Goal: Information Seeking & Learning: Find specific fact

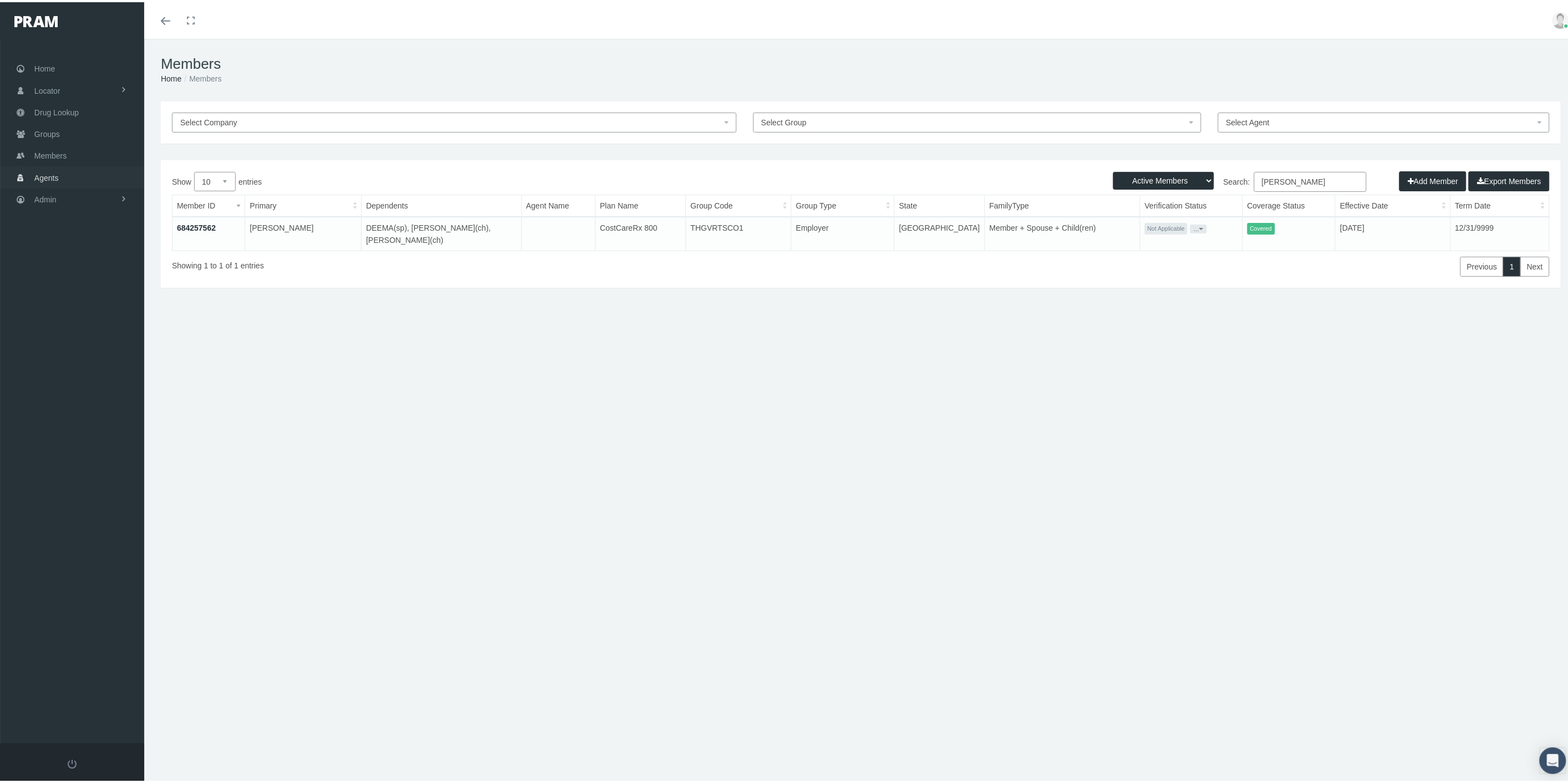
click at [85, 171] on link "Agents" at bounding box center [72, 175] width 144 height 22
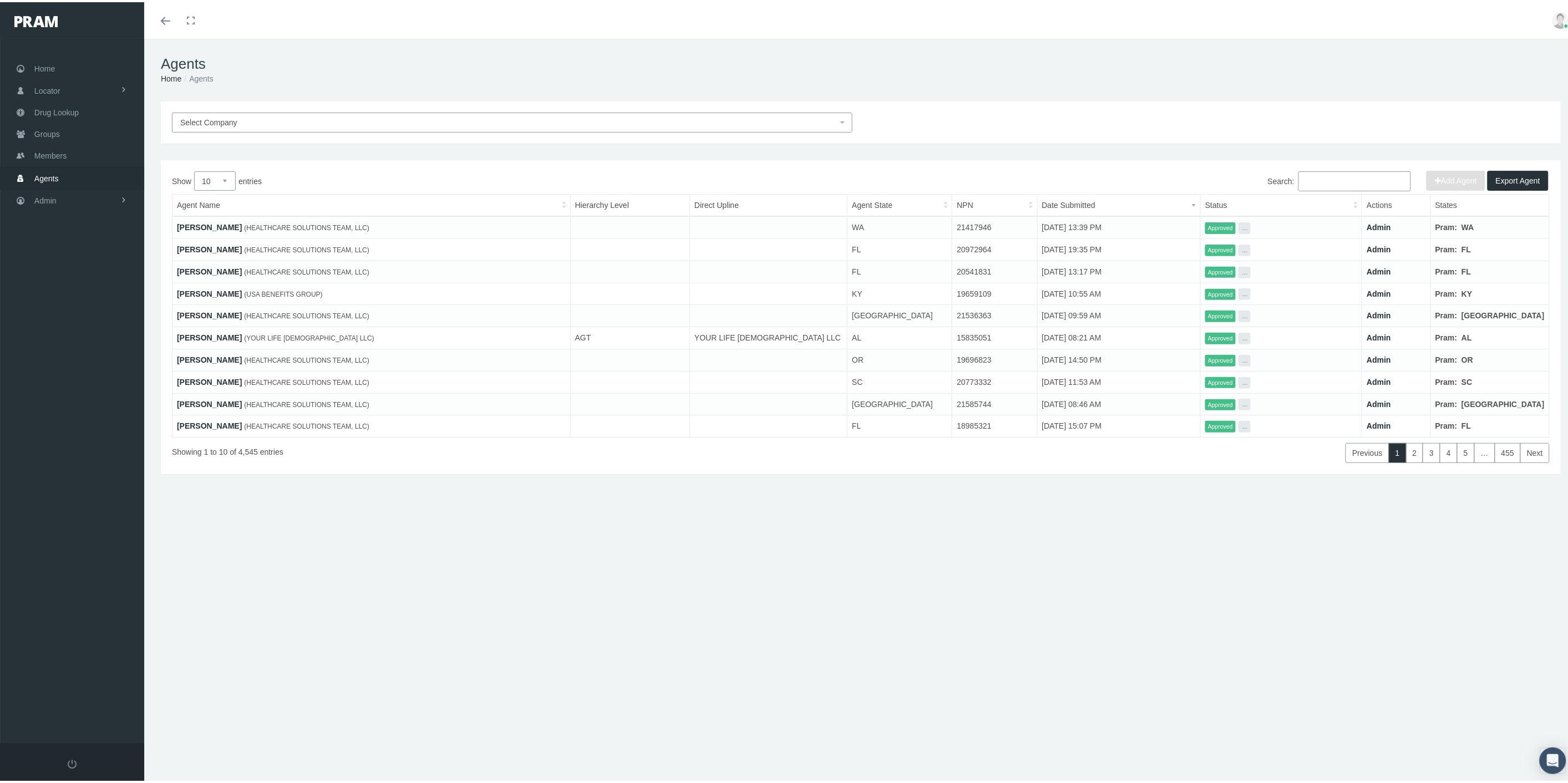
click at [368, 118] on span "Select Company" at bounding box center [509, 120] width 657 height 12
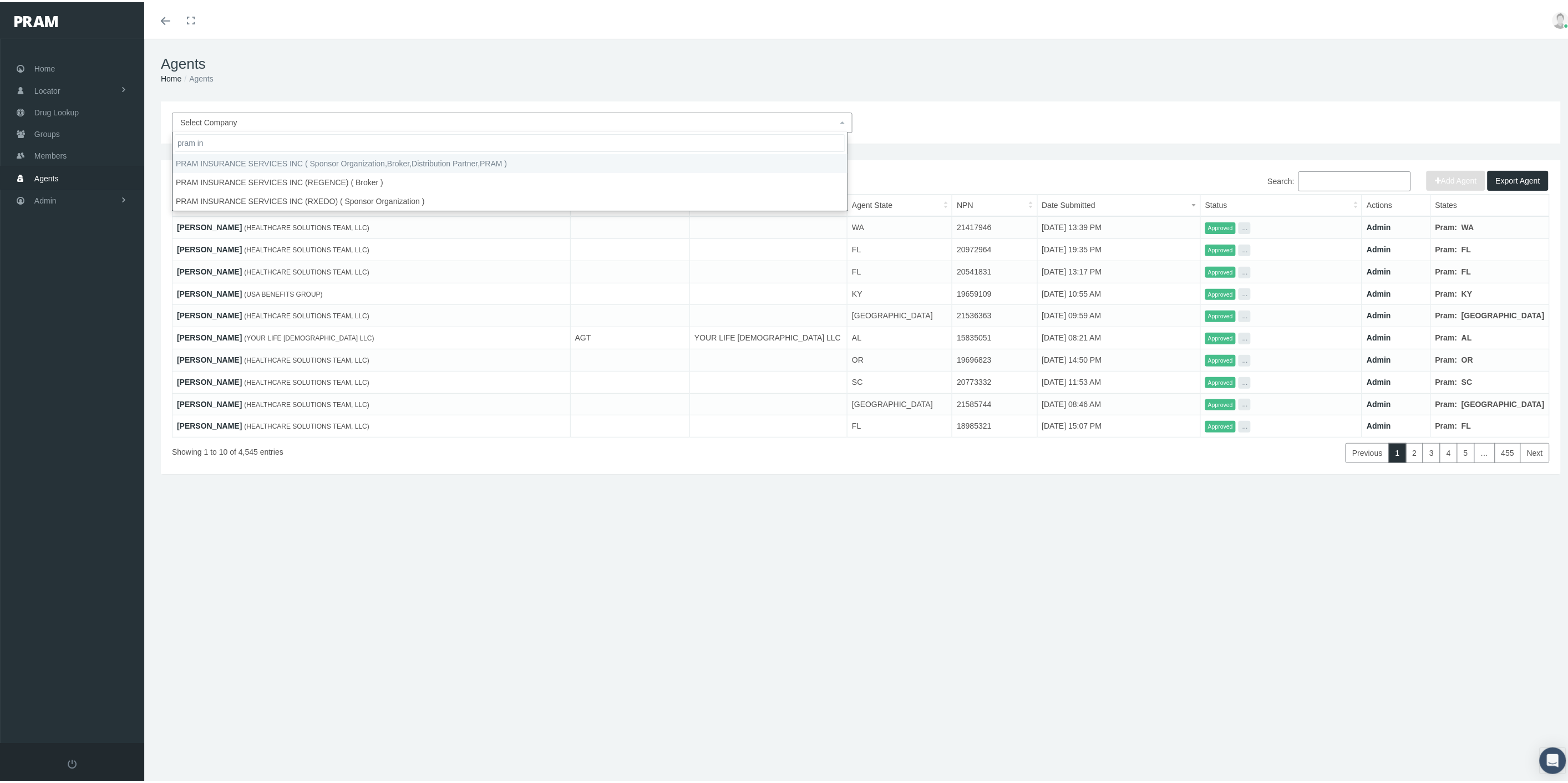
type input "pram in"
select select "53"
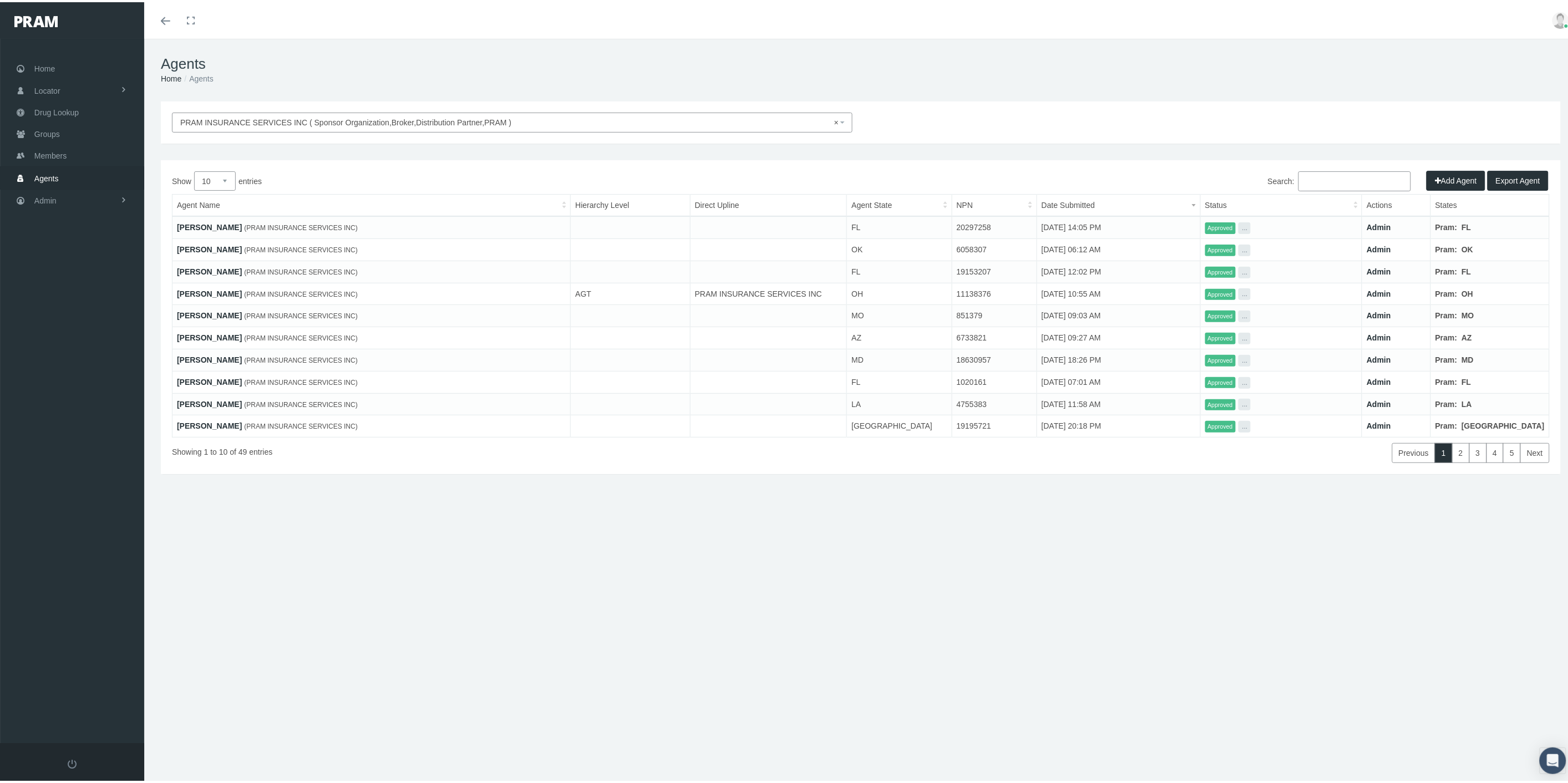
click at [1345, 180] on input "Search:" at bounding box center [1355, 179] width 113 height 20
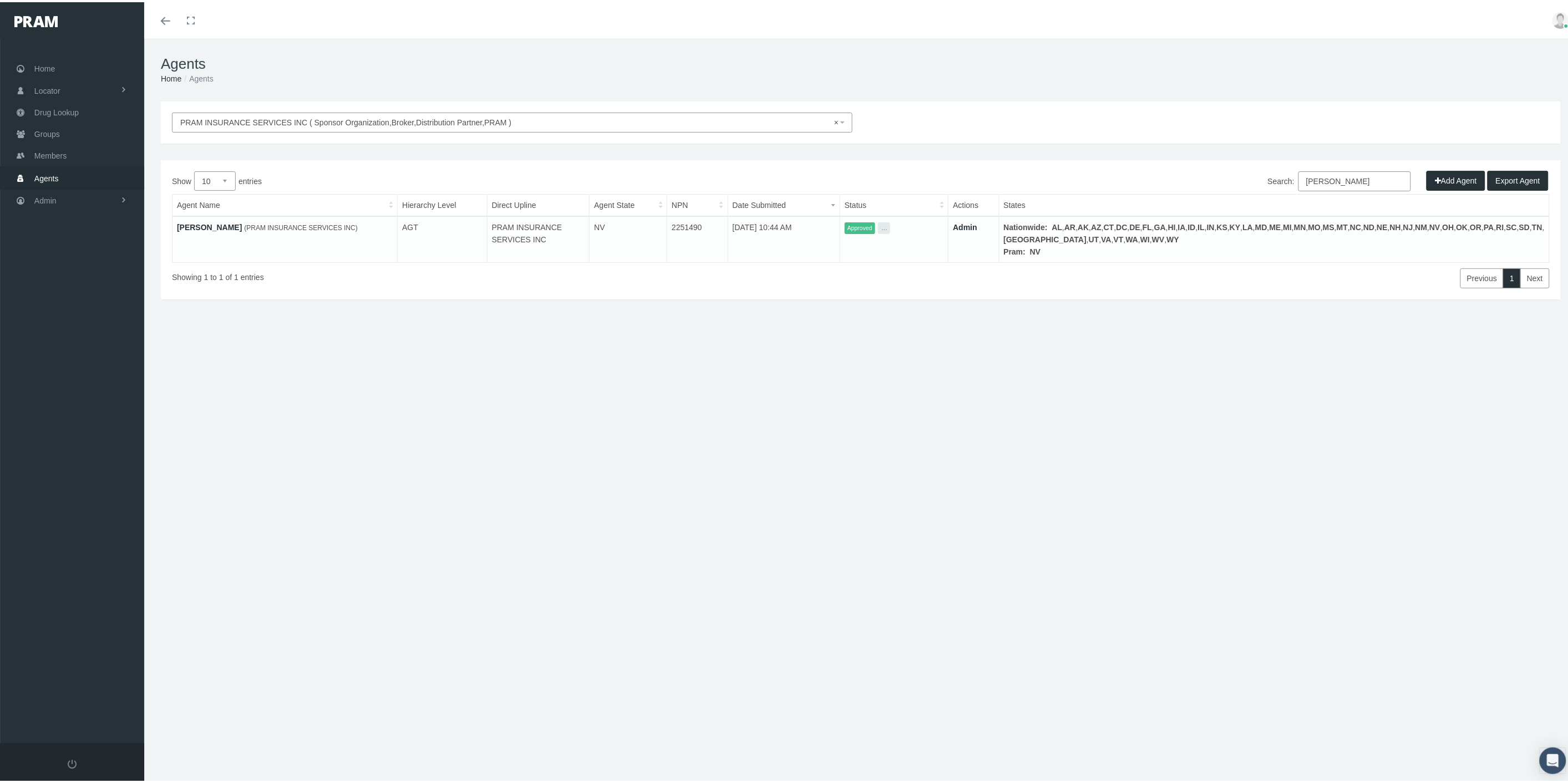
type input "wilson"
click at [214, 225] on link "David Wilson" at bounding box center [209, 225] width 65 height 9
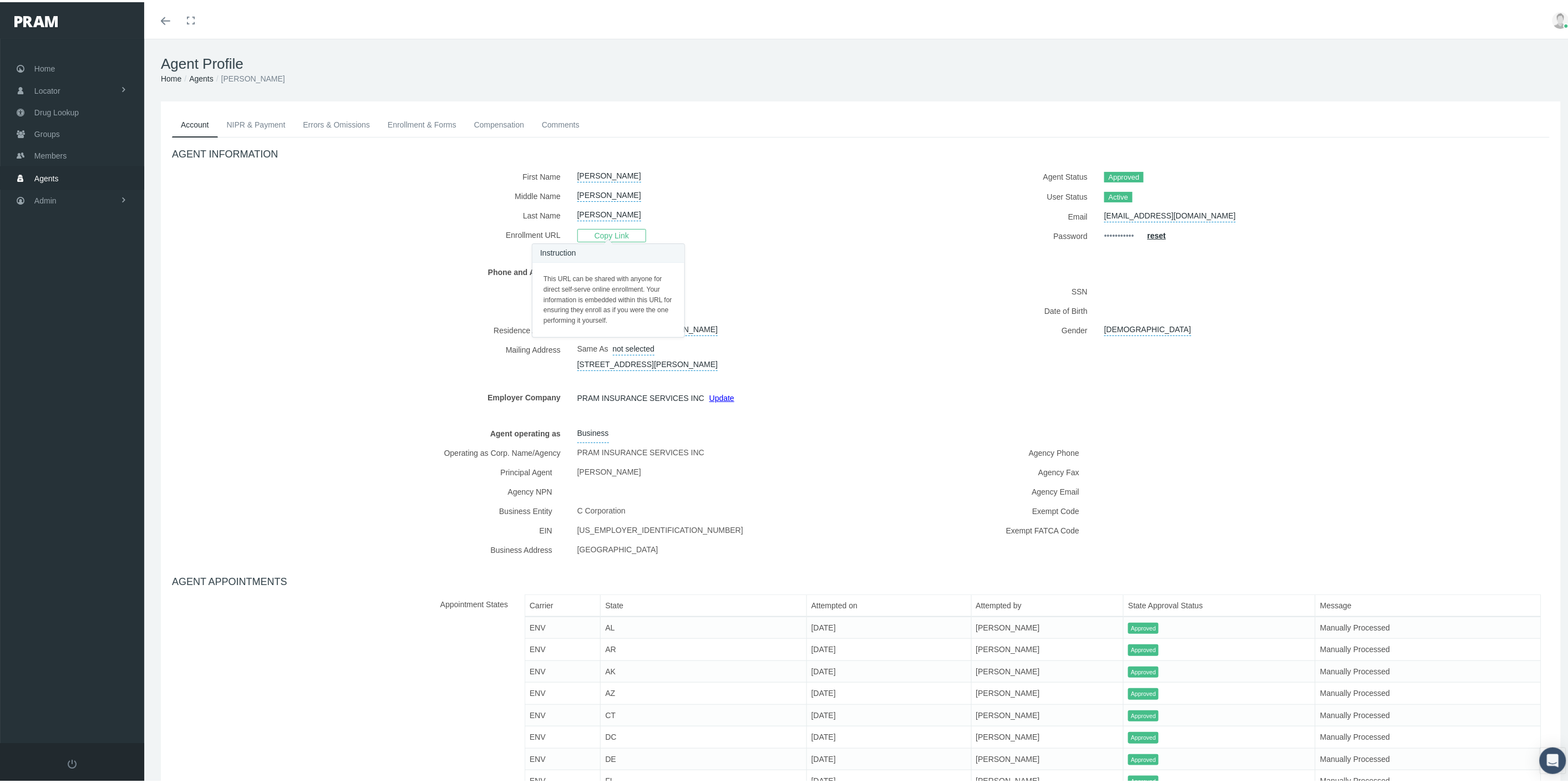
click at [609, 232] on span "Copy Link" at bounding box center [611, 233] width 69 height 14
click at [79, 129] on link "Groups" at bounding box center [72, 132] width 144 height 22
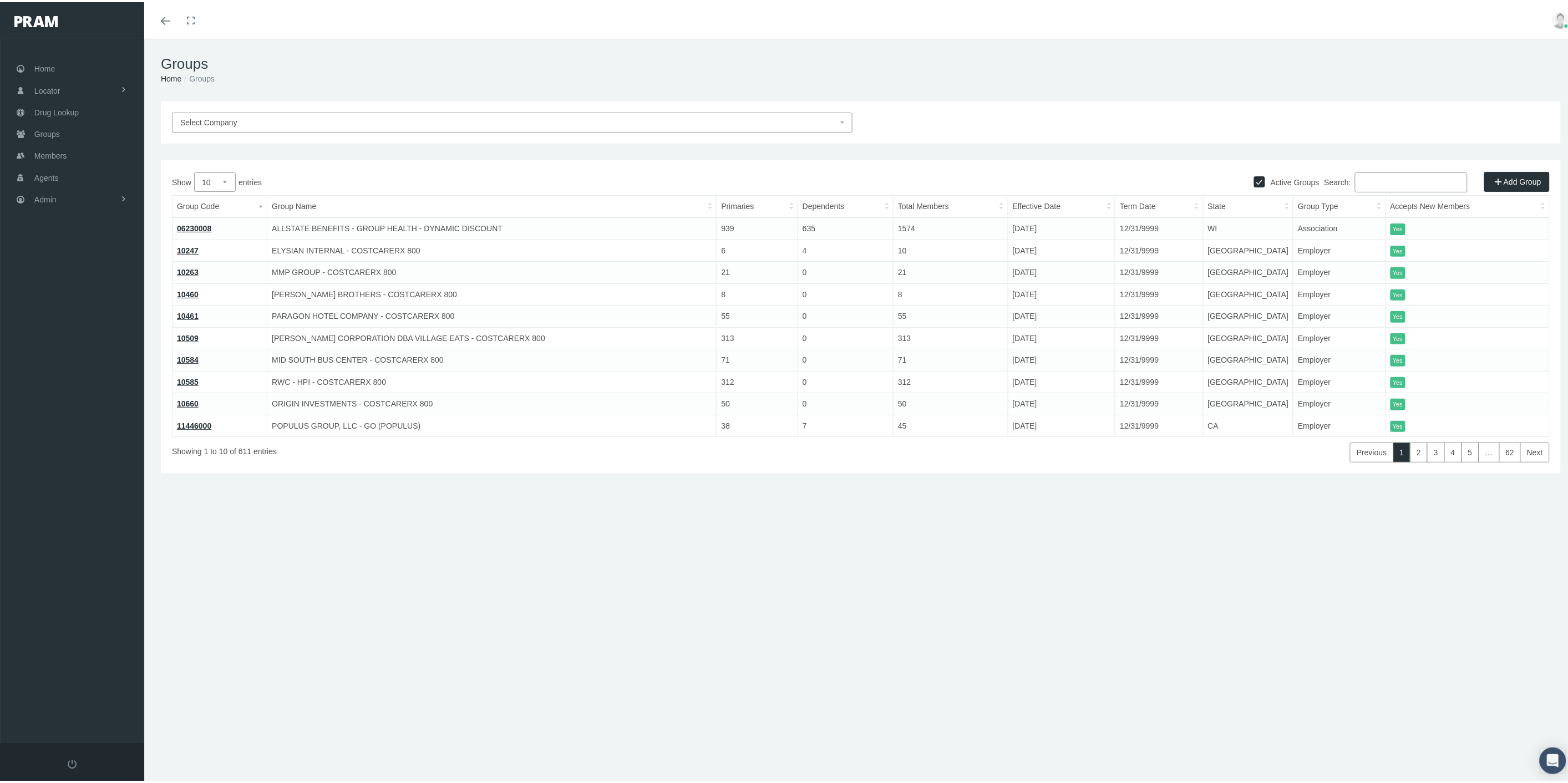
click at [1367, 185] on input "Search:" at bounding box center [1411, 180] width 113 height 20
paste input "MICHAEL L SHULAR DBA SHULAR COMPANIES"
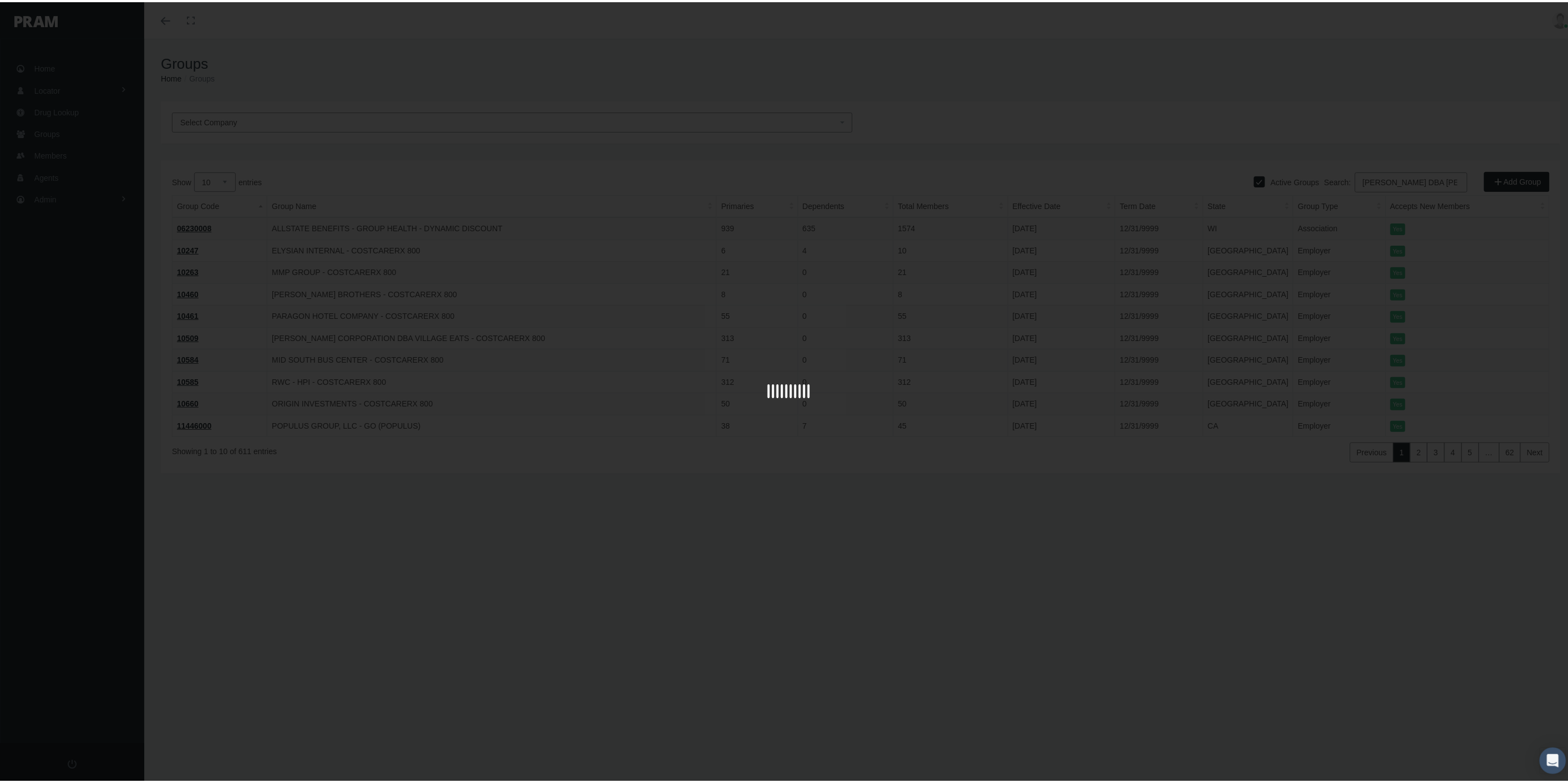
scroll to position [0, 78]
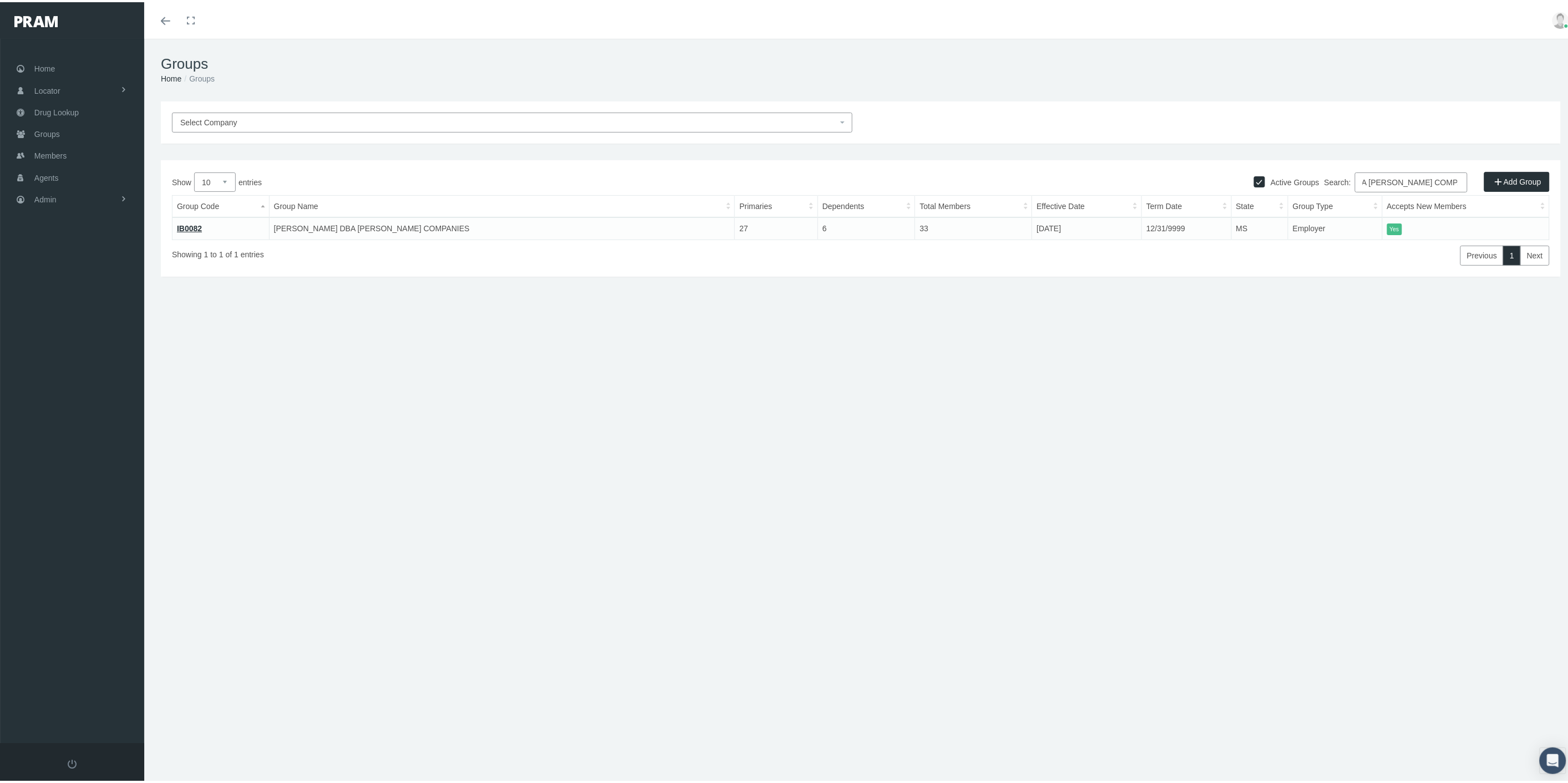
type input "MICHAEL L SHULAR DBA SHULAR COMPANIES"
click at [187, 224] on link "IB0082" at bounding box center [189, 226] width 25 height 9
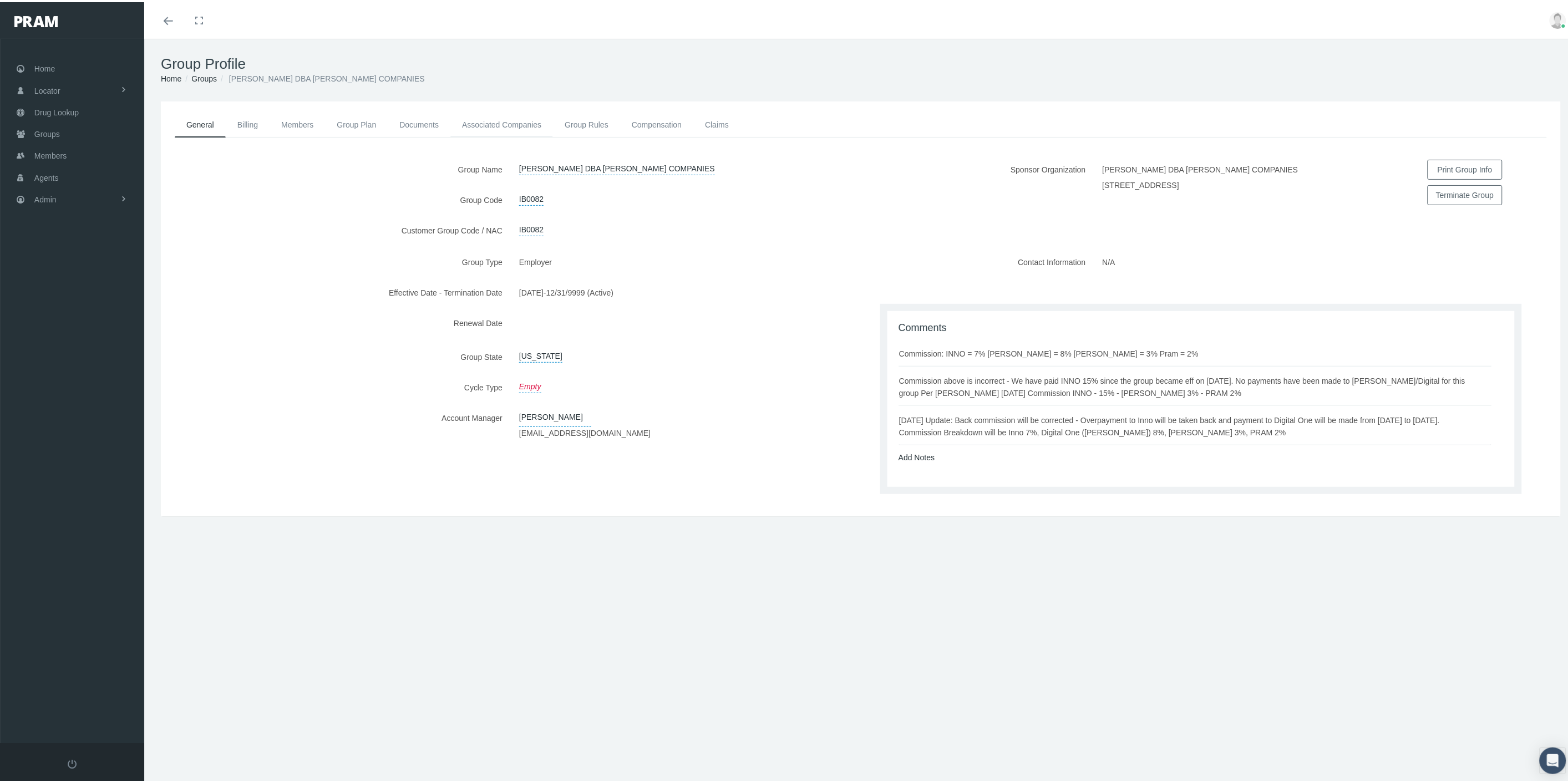
click at [513, 124] on link "Associated Companies" at bounding box center [501, 122] width 102 height 24
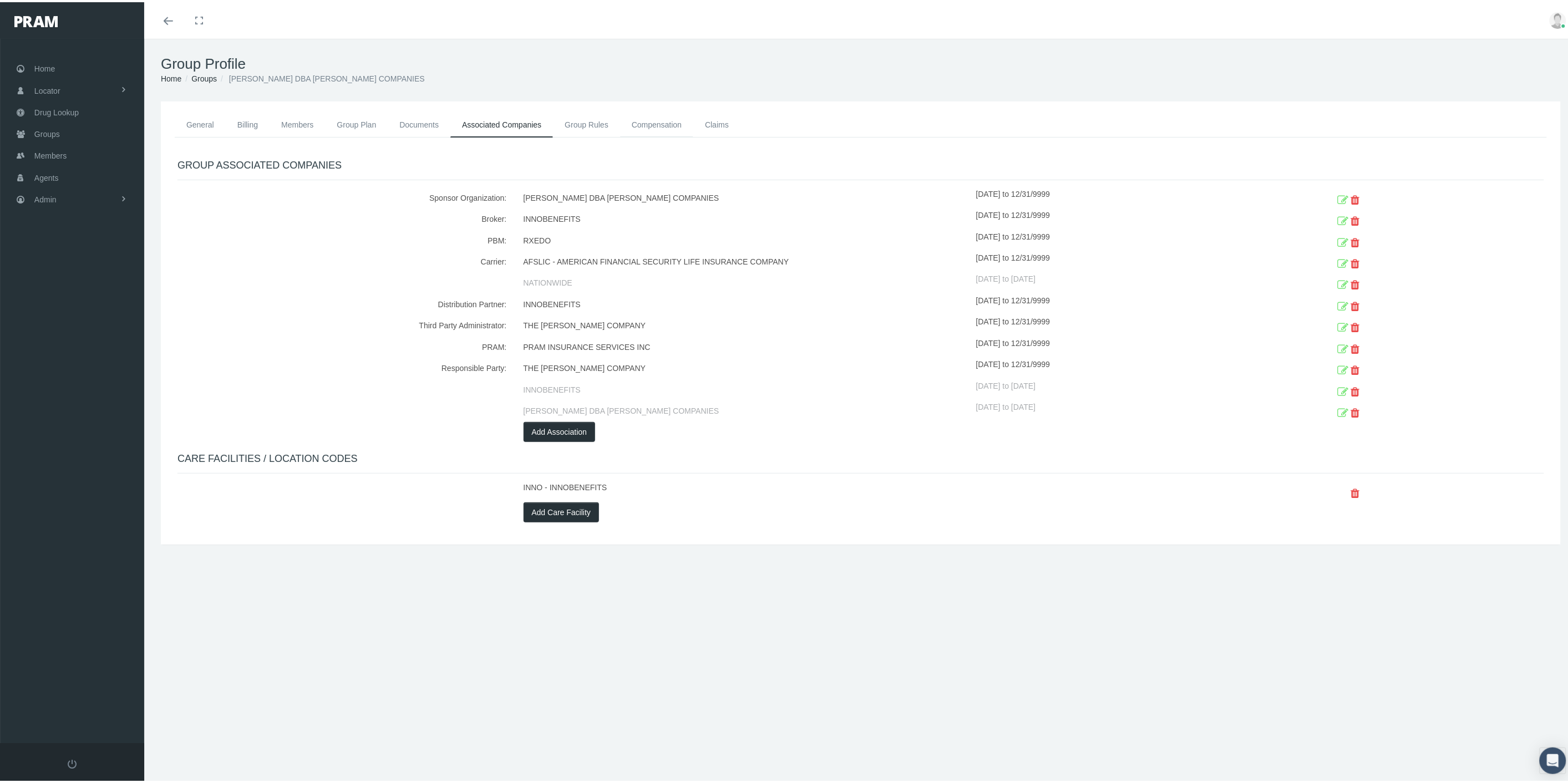
click at [667, 122] on link "Compensation" at bounding box center [657, 122] width 73 height 24
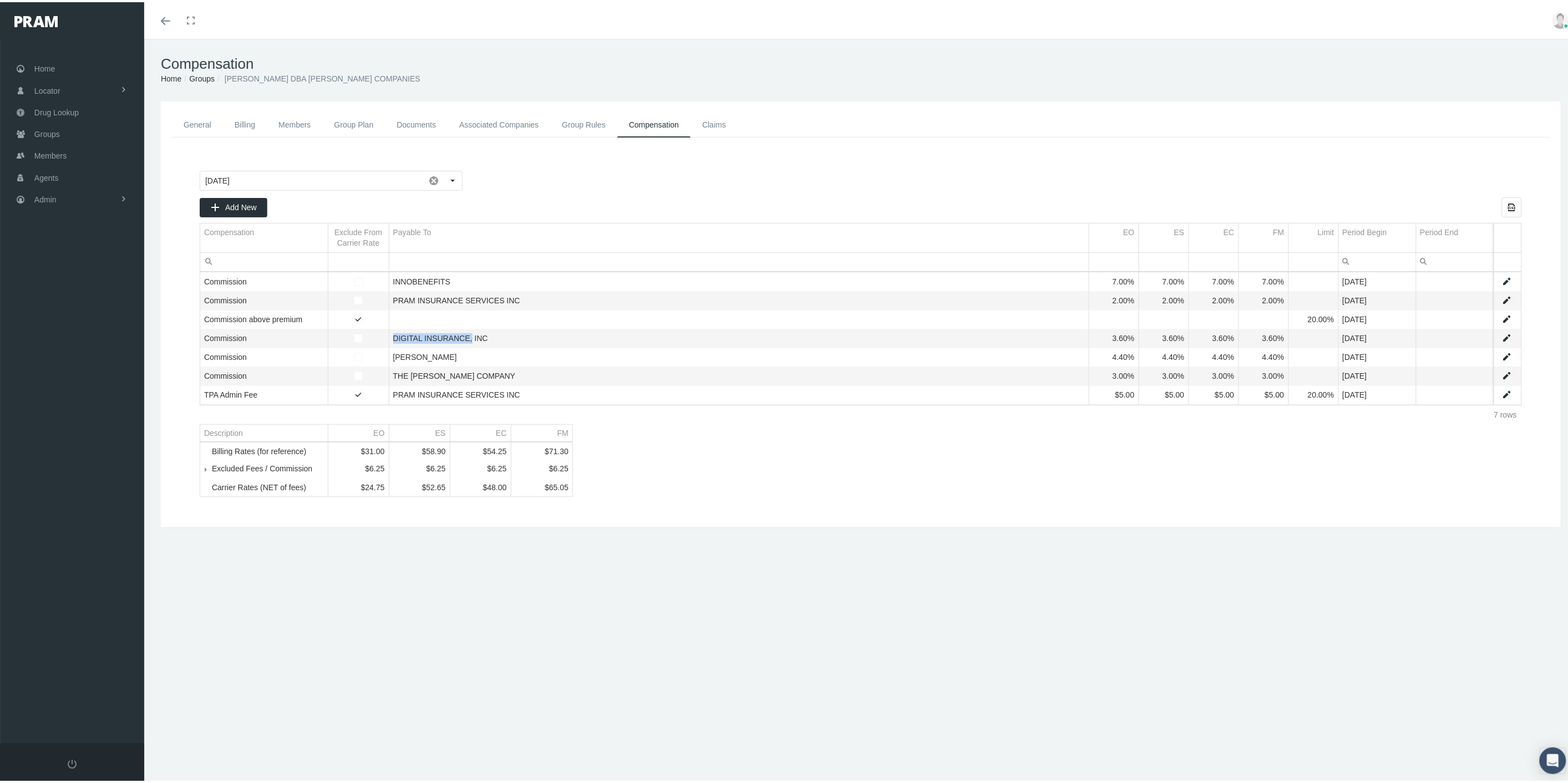
drag, startPoint x: 394, startPoint y: 336, endPoint x: 465, endPoint y: 341, distance: 71.2
click at [465, 341] on td "DIGITAL INSURANCE, INC" at bounding box center [739, 336] width 700 height 19
drag, startPoint x: 59, startPoint y: 136, endPoint x: 218, endPoint y: 160, distance: 160.8
click at [59, 136] on link "Groups" at bounding box center [72, 132] width 144 height 22
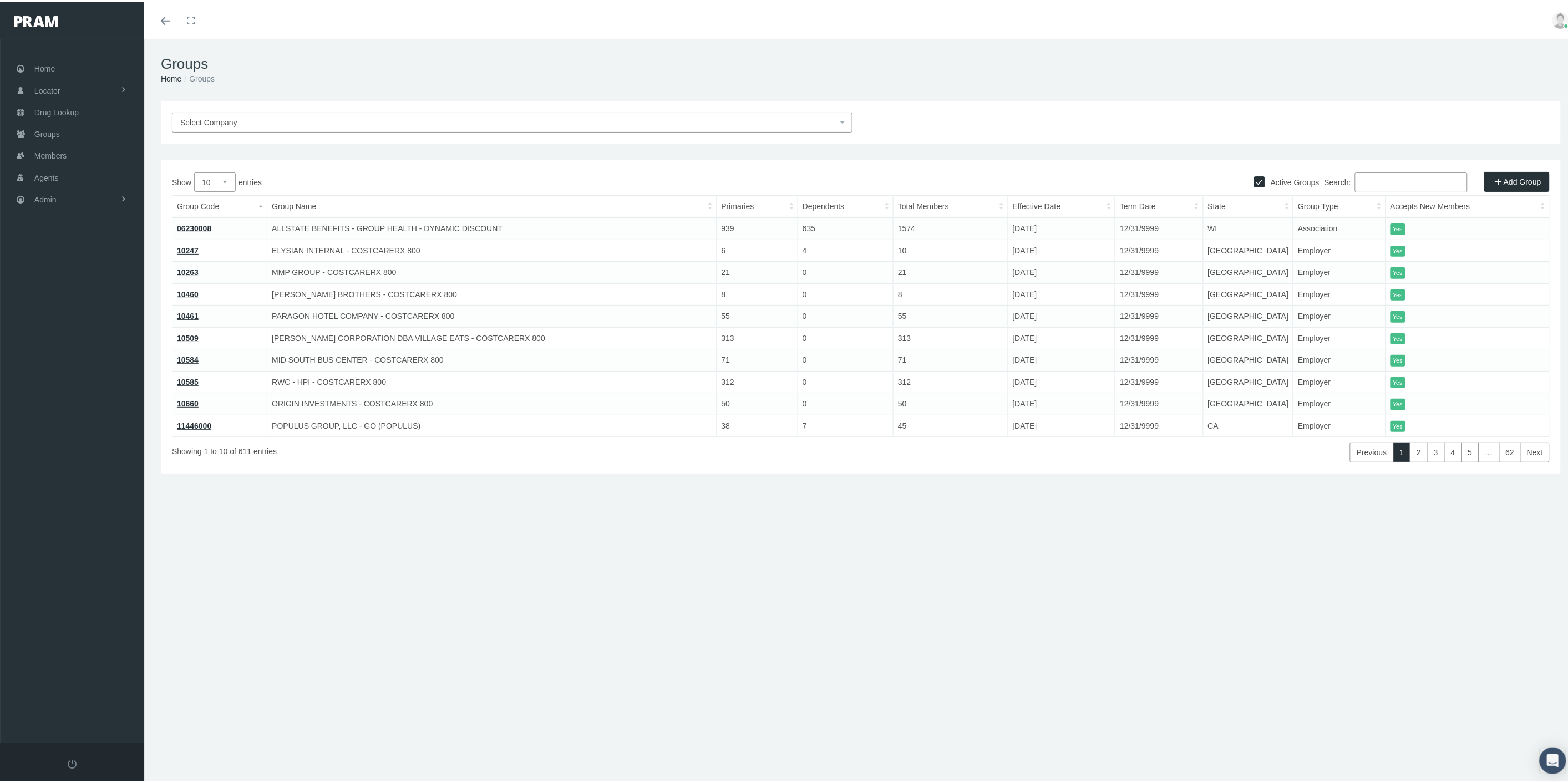
click at [1387, 178] on input "Search:" at bounding box center [1411, 180] width 113 height 20
paste input "45411"
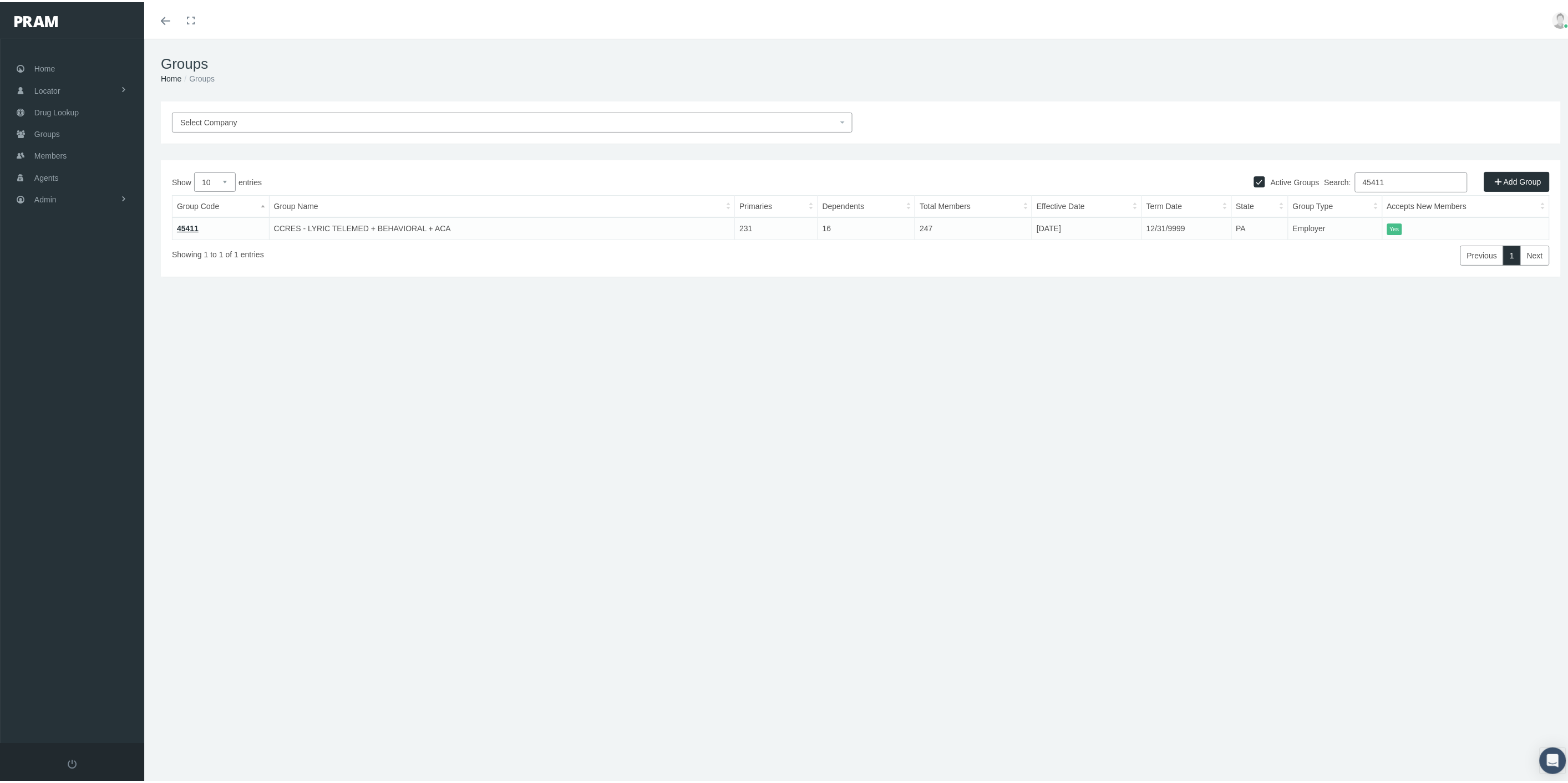
type input "45411"
click at [189, 228] on link "45411" at bounding box center [188, 226] width 22 height 9
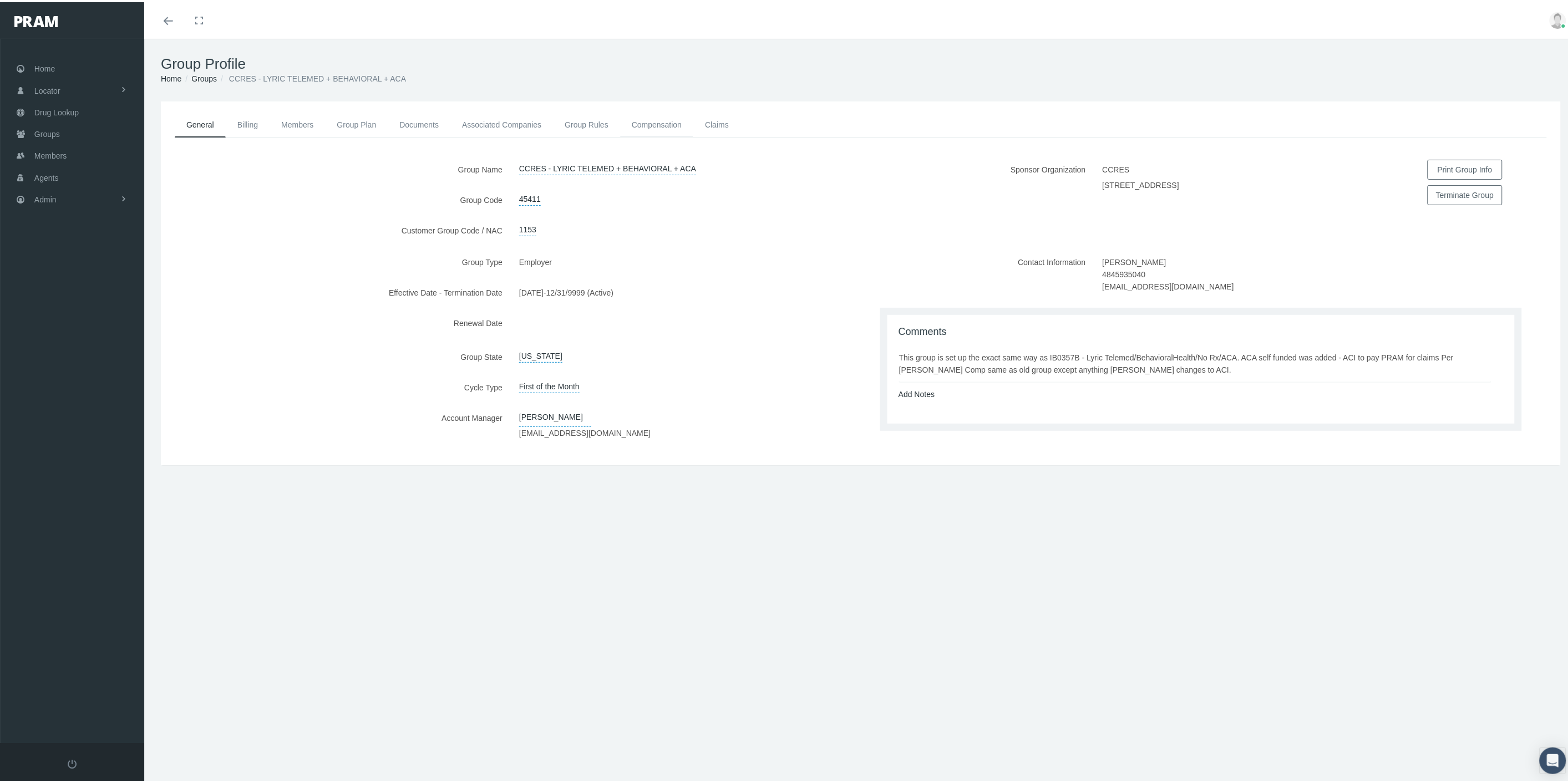
click at [672, 119] on link "Compensation" at bounding box center [657, 122] width 73 height 24
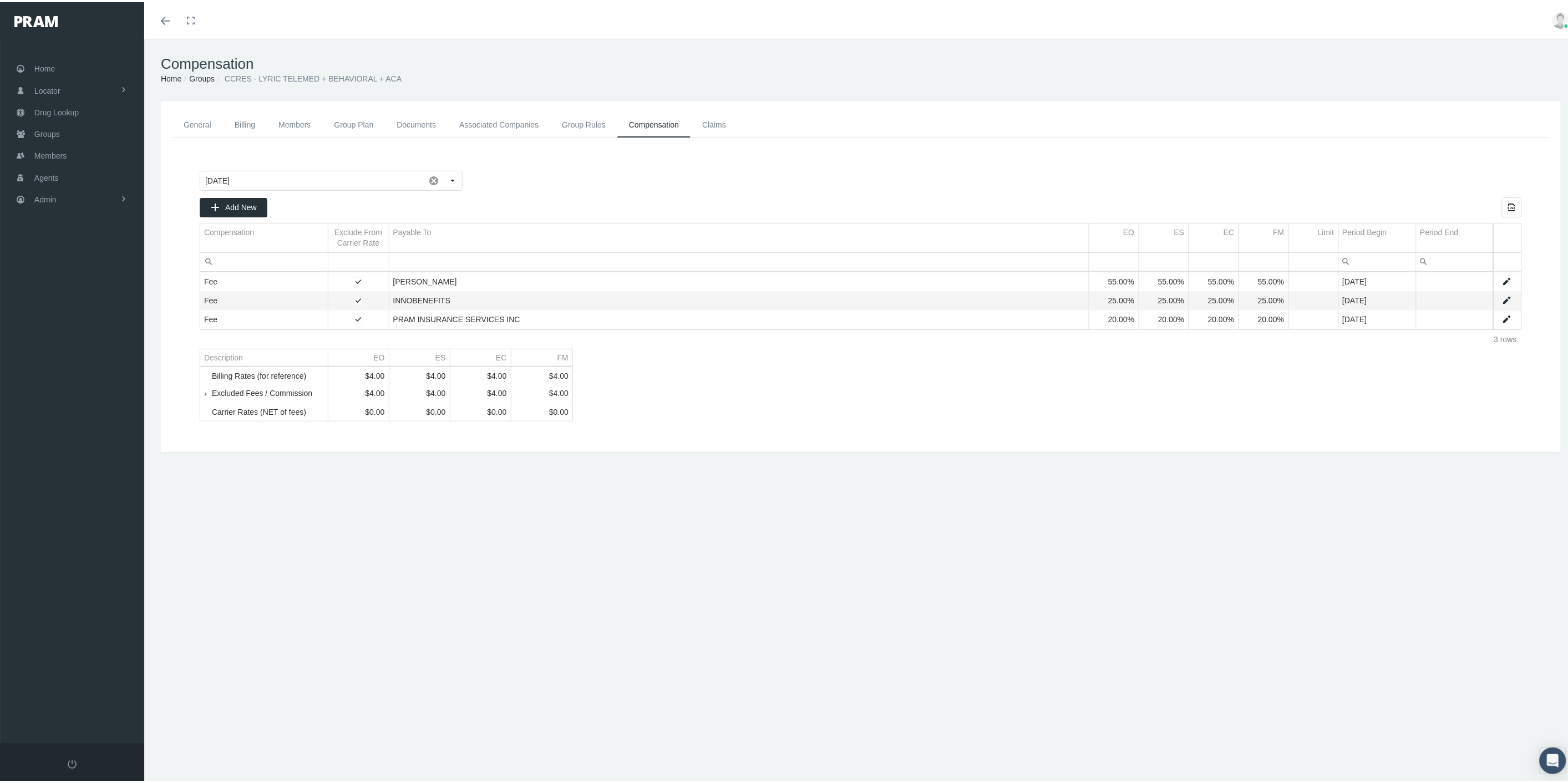
click at [212, 397] on span "Tree list" at bounding box center [212, 391] width 0 height 10
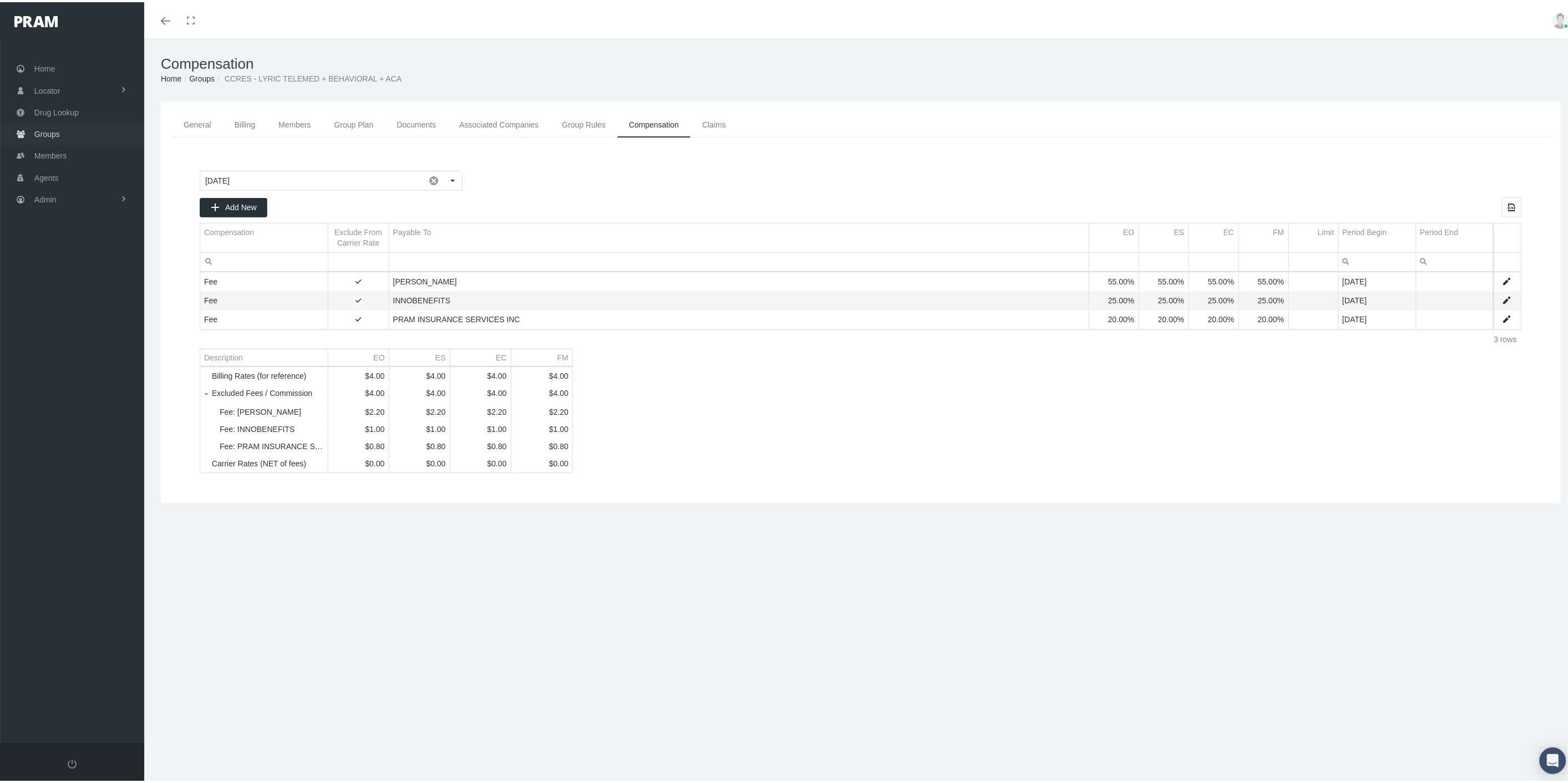
click at [62, 126] on link "Groups" at bounding box center [72, 132] width 144 height 22
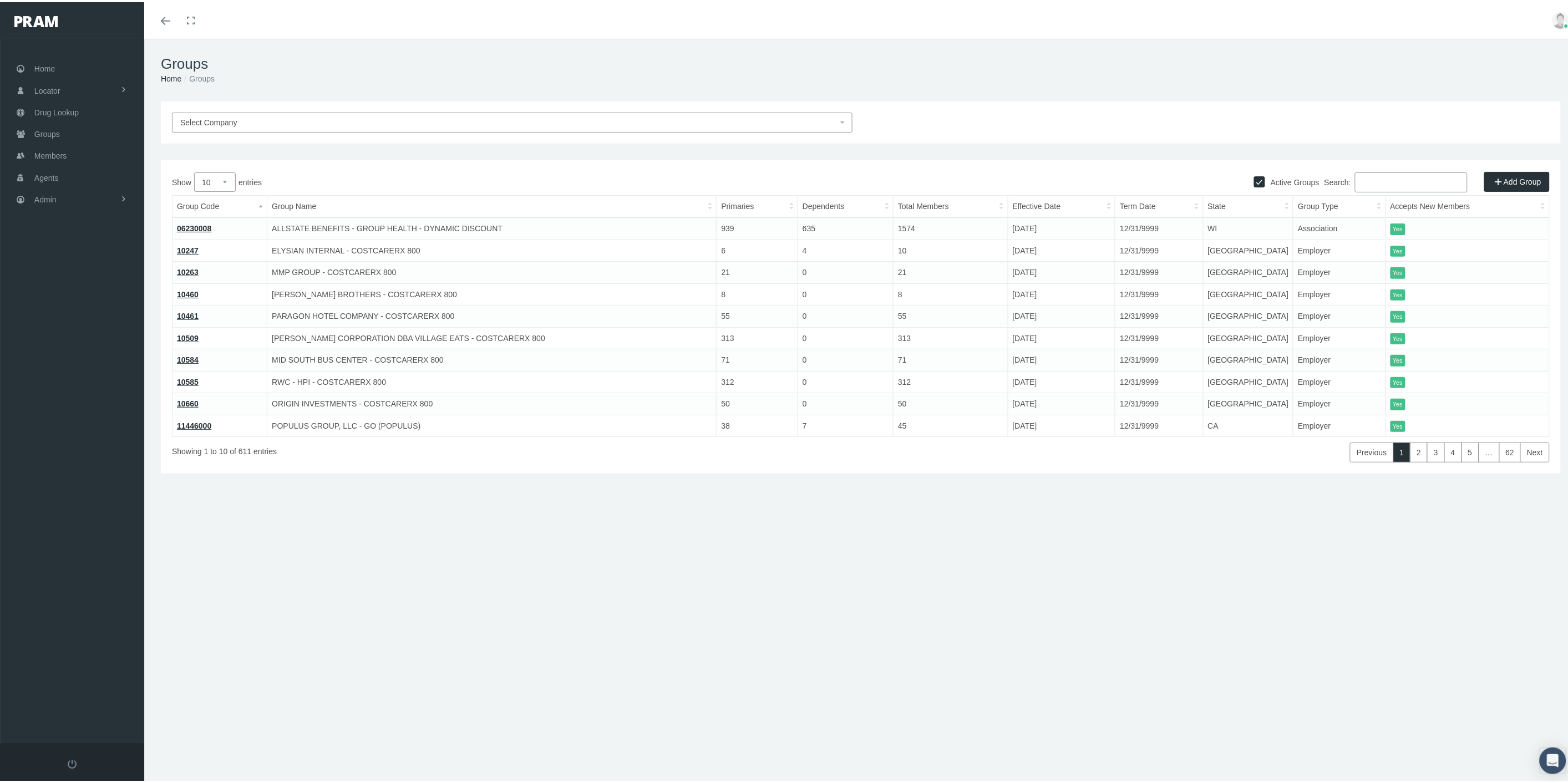
drag, startPoint x: 1384, startPoint y: 176, endPoint x: 1379, endPoint y: 181, distance: 7.1
click at [1384, 178] on input "Search:" at bounding box center [1411, 180] width 113 height 20
paste input "12475000"
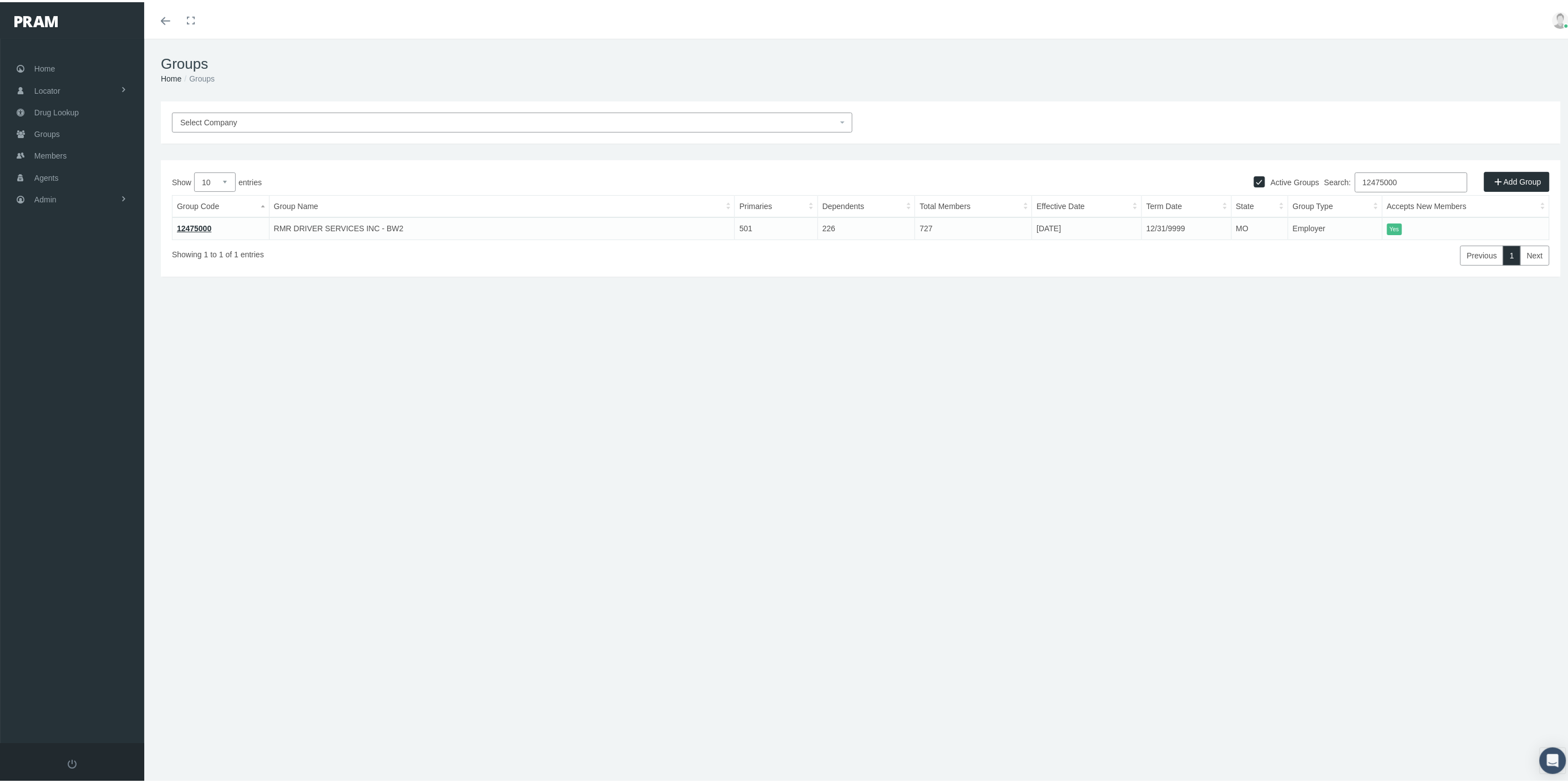
type input "12475000"
click at [195, 225] on link "12475000" at bounding box center [194, 226] width 34 height 9
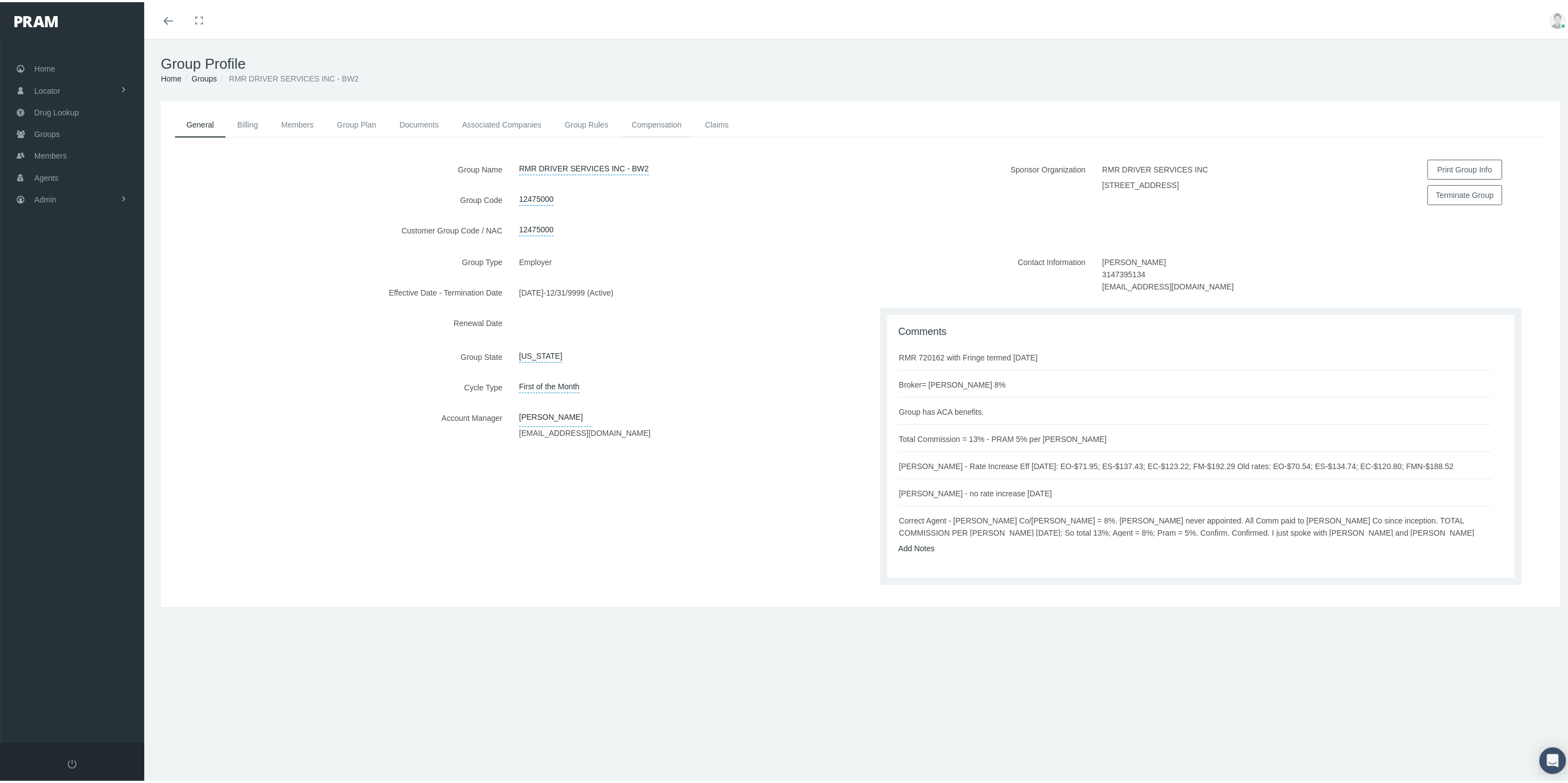
click at [647, 120] on link "Compensation" at bounding box center [657, 122] width 73 height 24
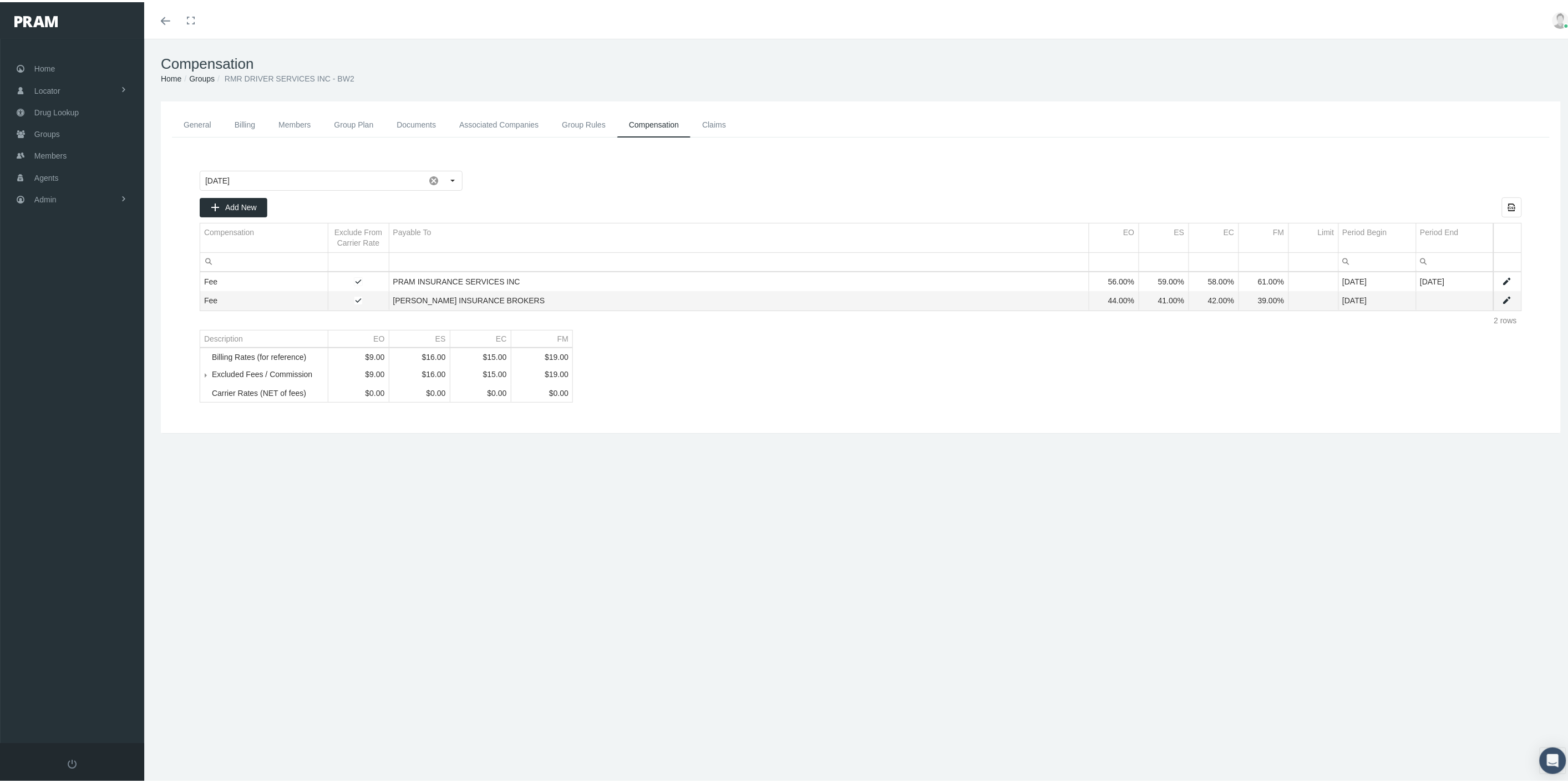
click at [212, 377] on span "Tree list" at bounding box center [212, 372] width 0 height 10
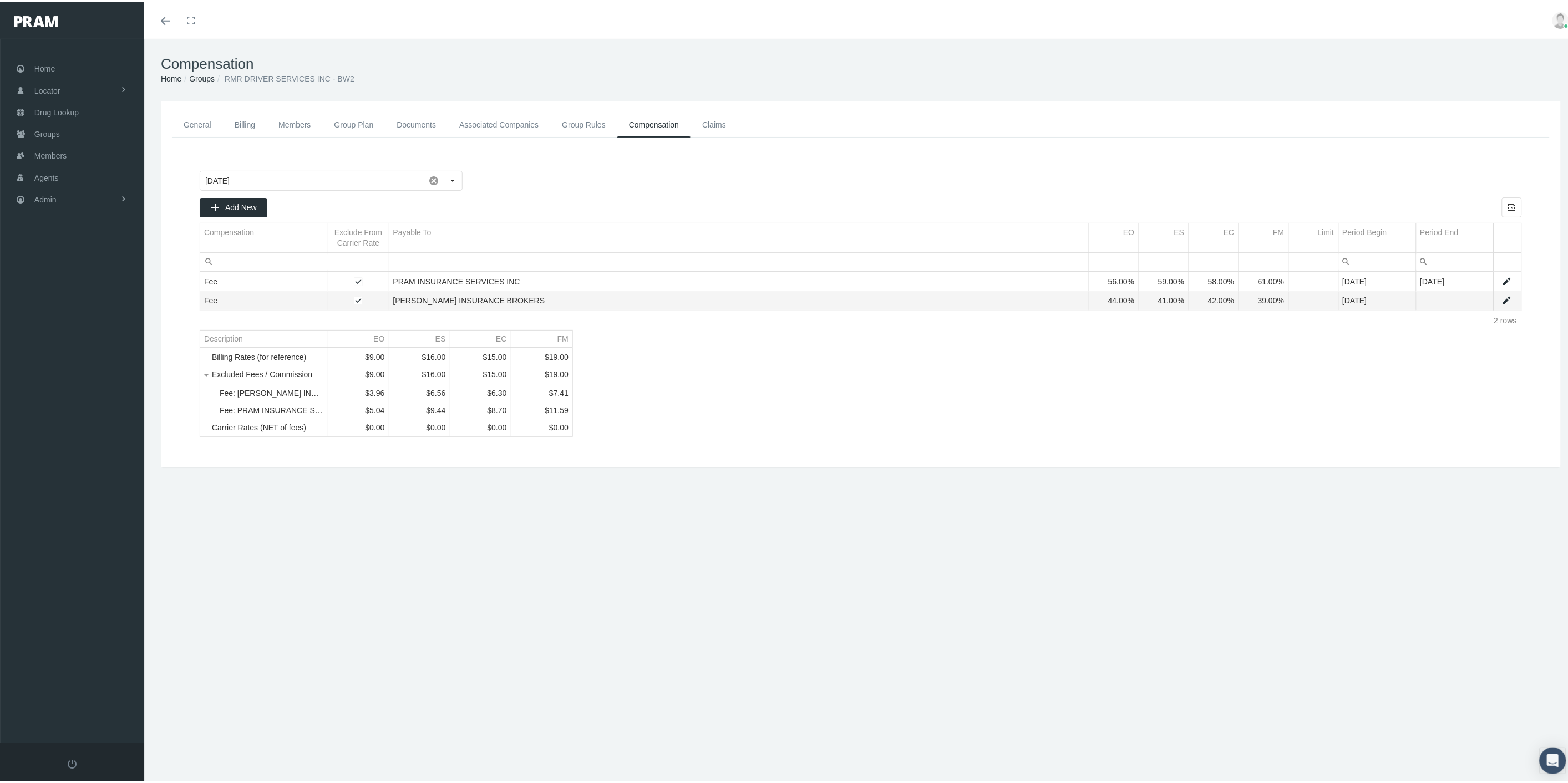
click at [502, 126] on link "Associated Companies" at bounding box center [499, 122] width 102 height 25
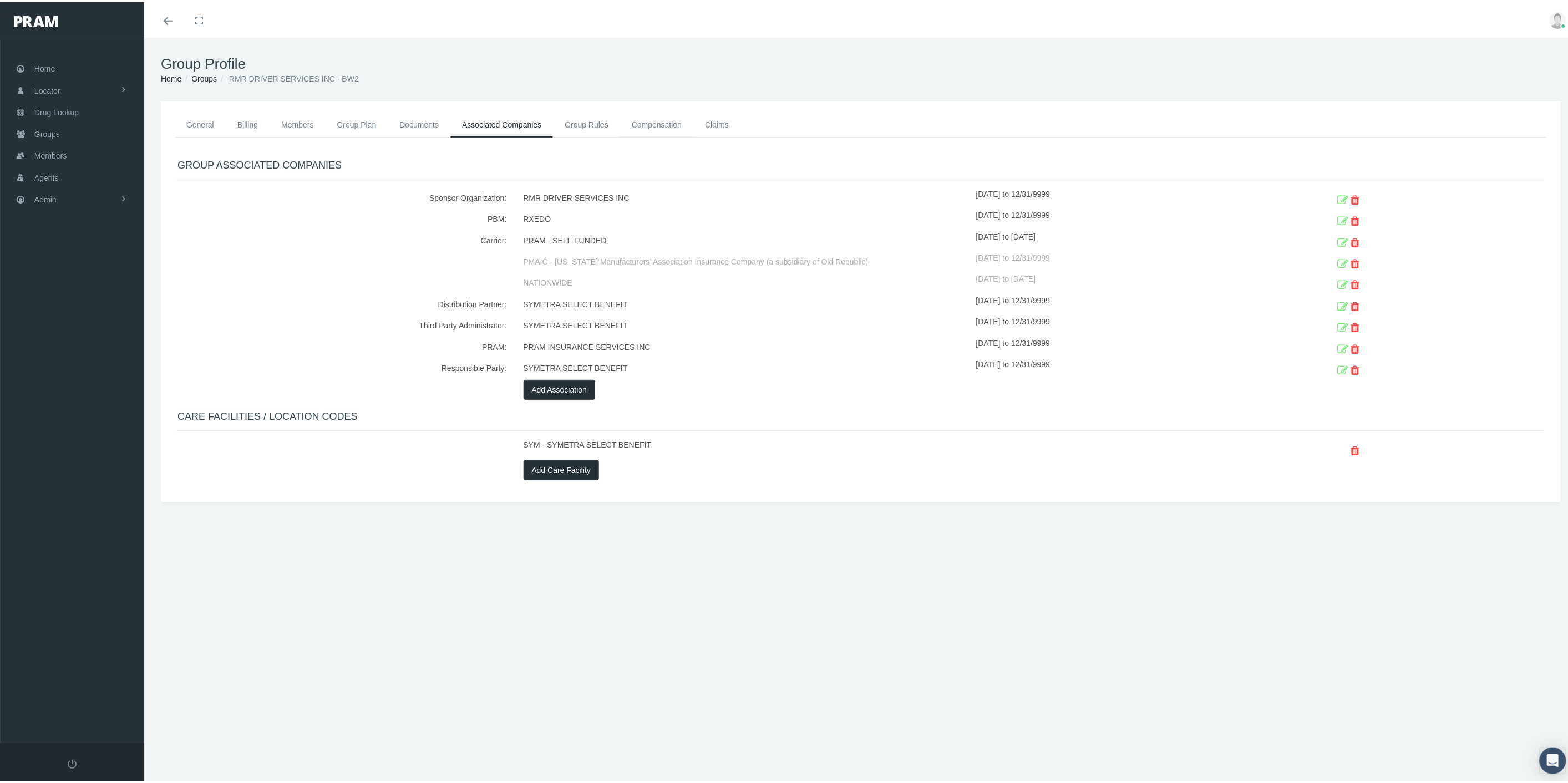
click at [644, 123] on link "Compensation" at bounding box center [657, 122] width 73 height 24
